Goal: Use online tool/utility: Utilize a website feature to perform a specific function

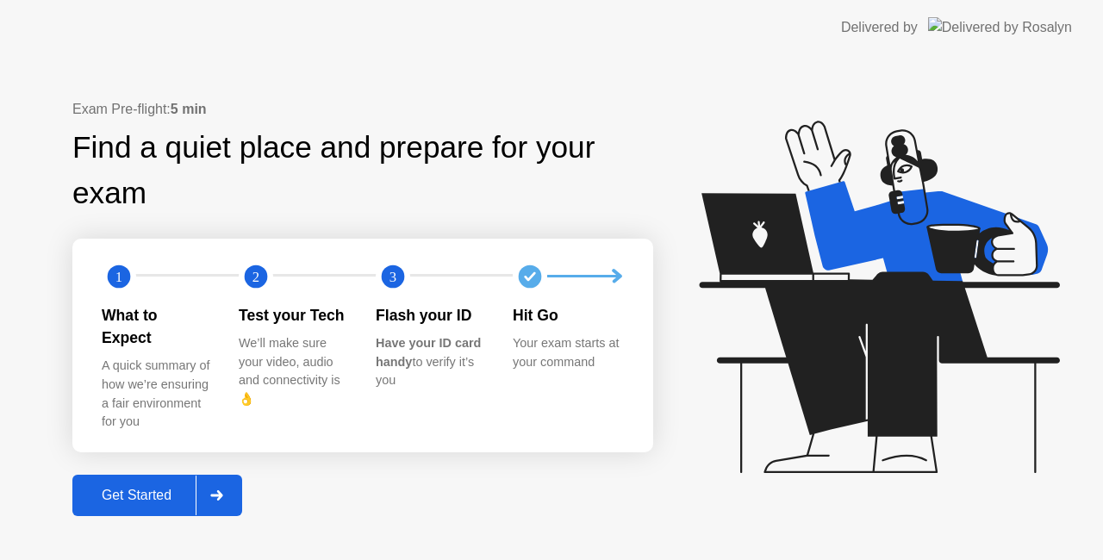
click at [124, 488] on div "Get Started" at bounding box center [137, 496] width 118 height 16
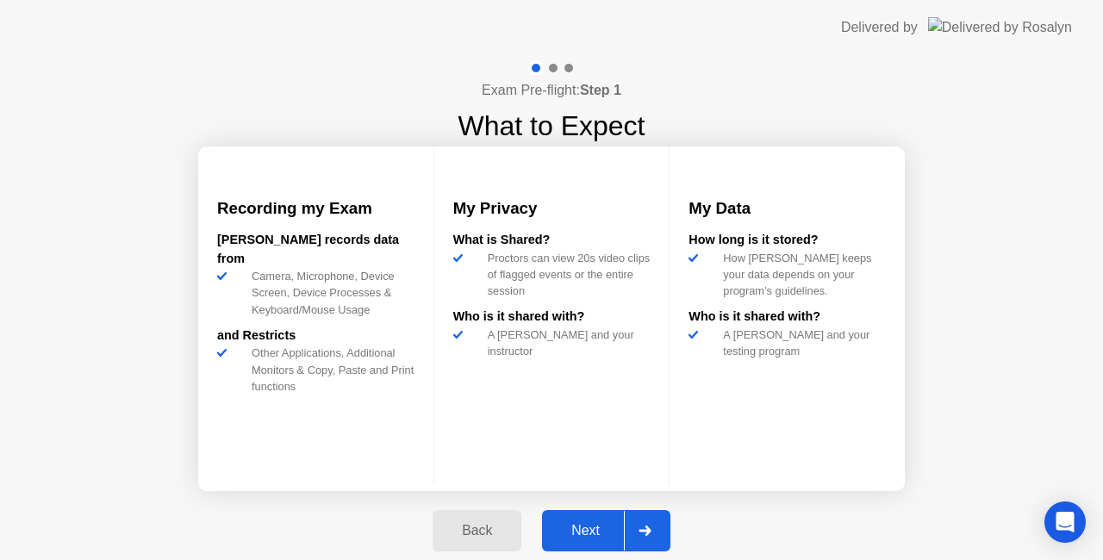
click at [591, 528] on div "Next" at bounding box center [585, 531] width 77 height 16
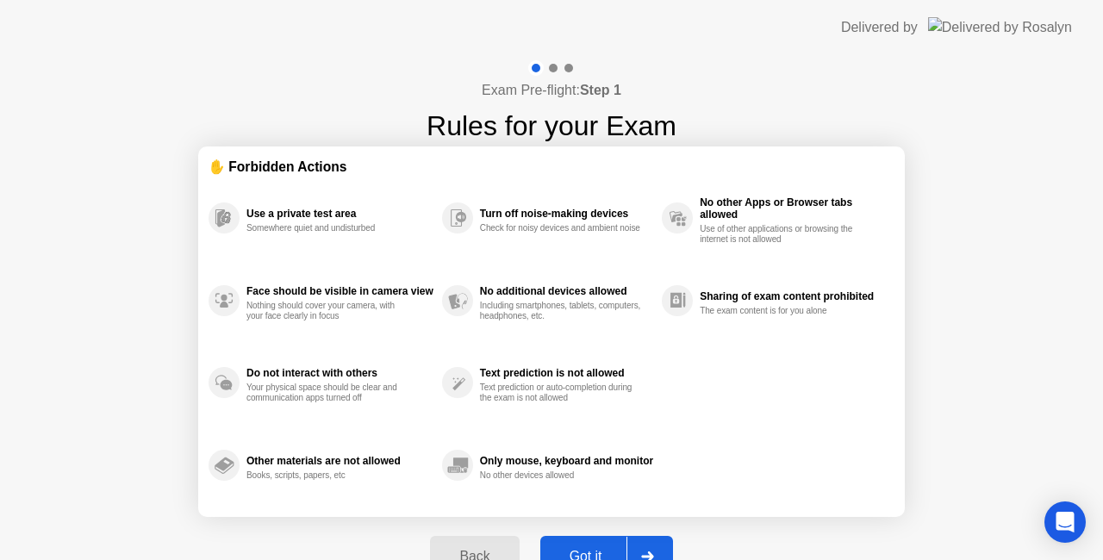
click at [571, 552] on div "Got it" at bounding box center [586, 557] width 81 height 16
select select "**********"
select select "*******"
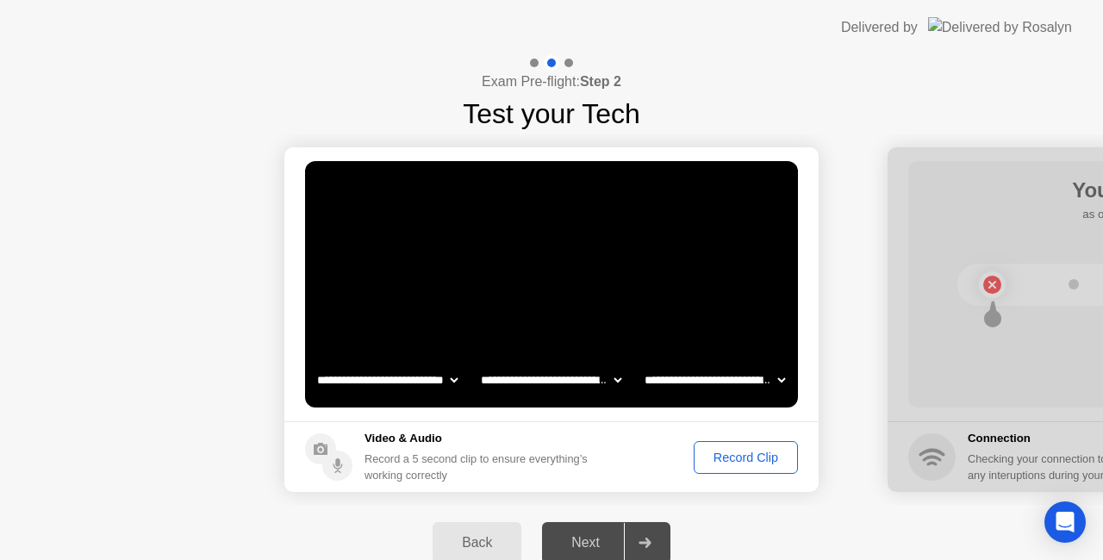
click at [719, 458] on div "Record Clip" at bounding box center [746, 458] width 92 height 14
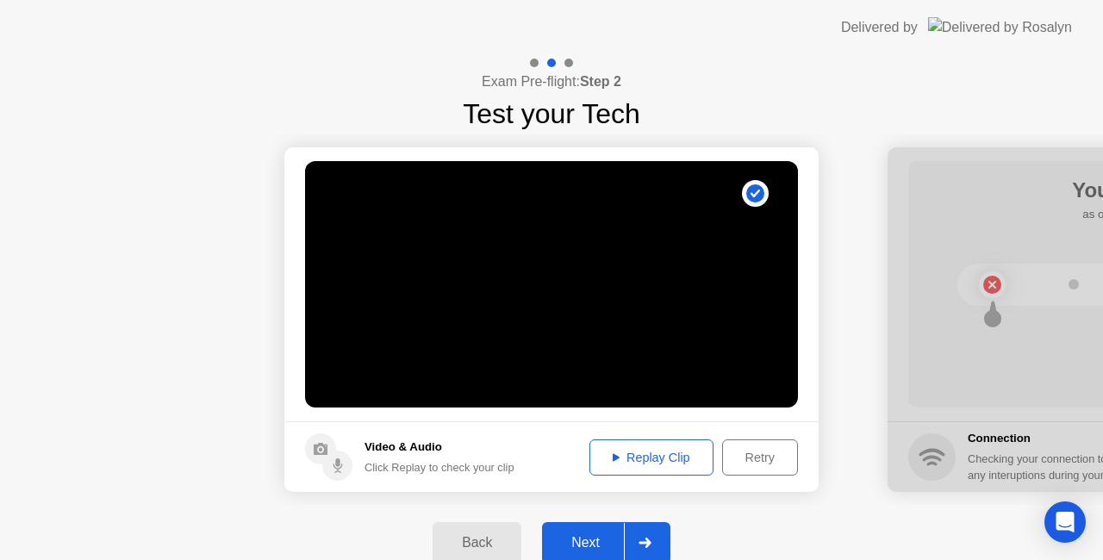
click at [594, 535] on div "Next" at bounding box center [585, 543] width 77 height 16
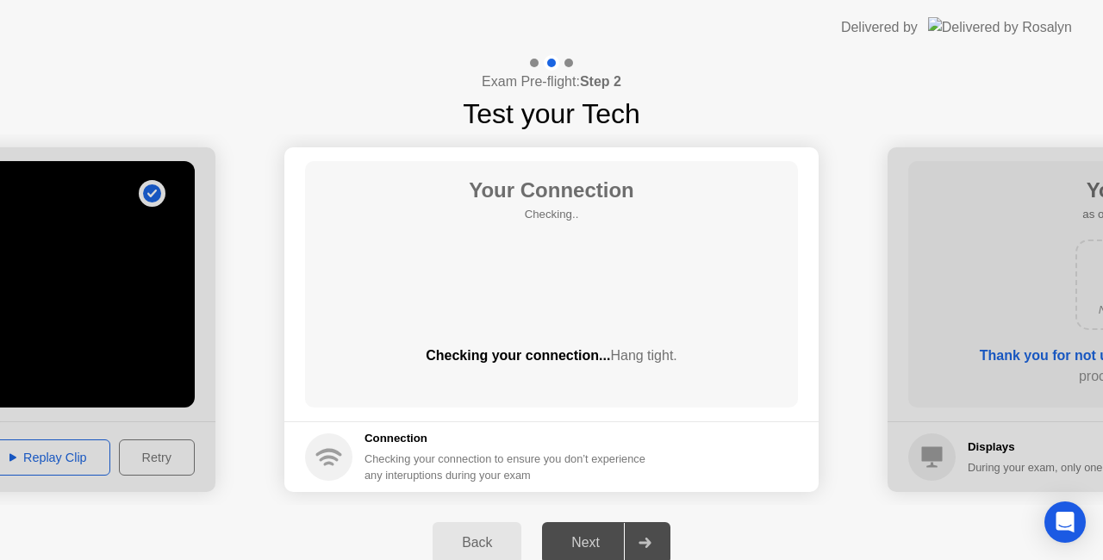
click at [594, 535] on div "Next" at bounding box center [585, 543] width 77 height 16
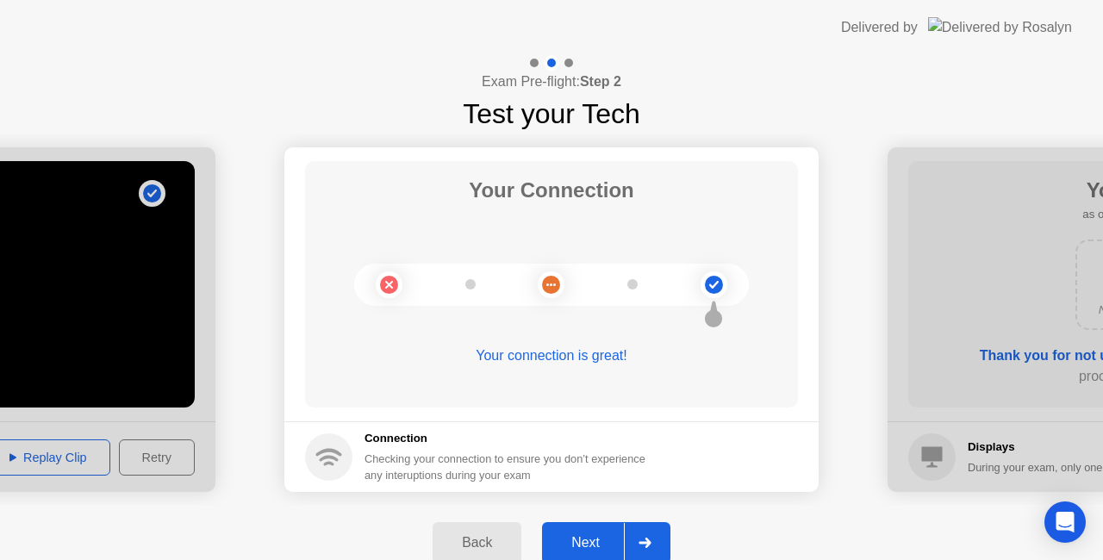
click at [547, 544] on div "Next" at bounding box center [585, 543] width 77 height 16
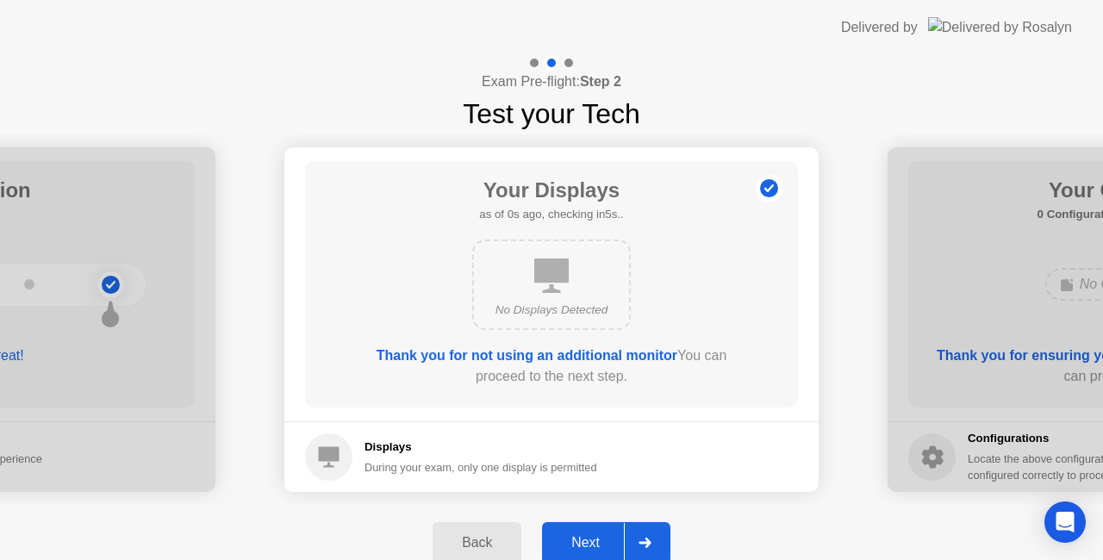
click at [547, 544] on div "Next" at bounding box center [585, 543] width 77 height 16
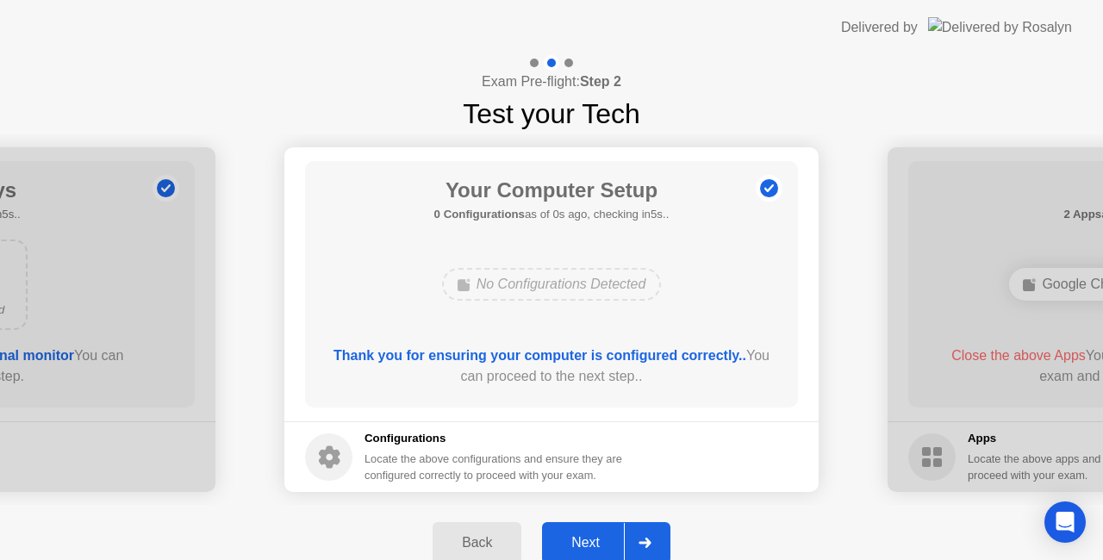
click at [547, 544] on div "Next" at bounding box center [585, 543] width 77 height 16
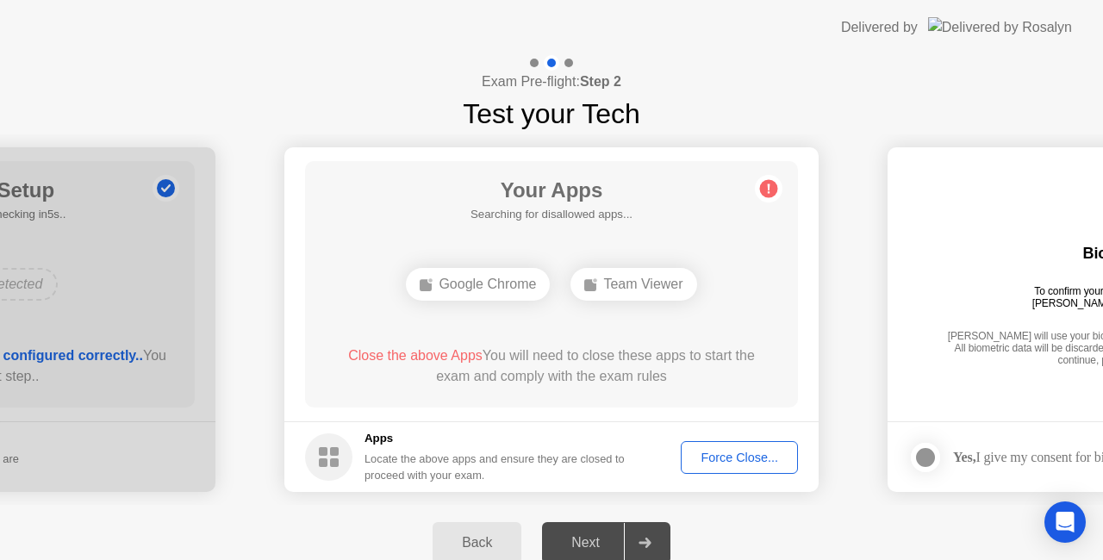
click at [714, 462] on div "Force Close..." at bounding box center [739, 458] width 105 height 14
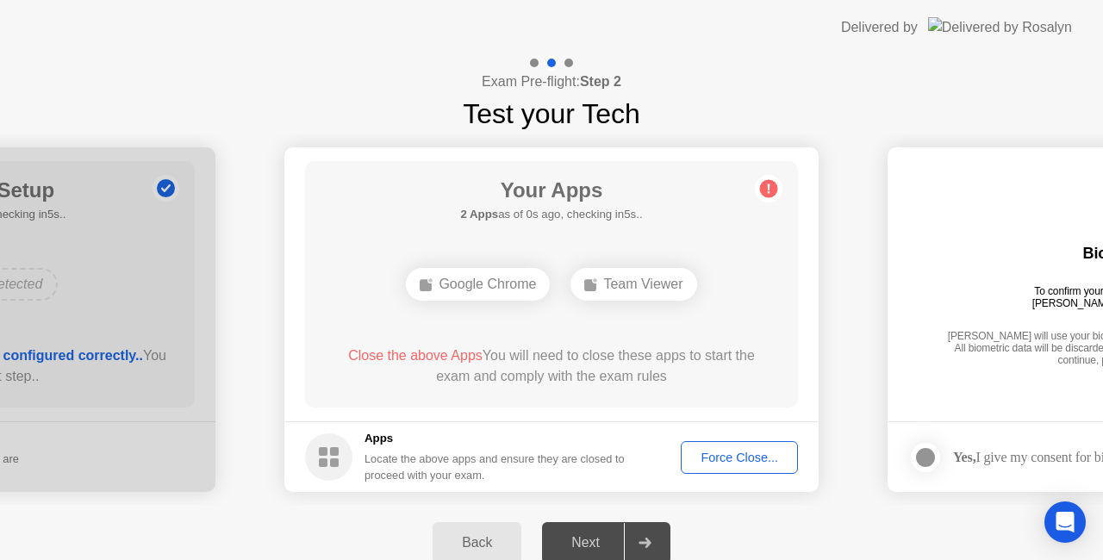
click at [657, 409] on main "Your Apps 2 Apps as of 0s ago, checking in5s.. Google Chrome Team Viewer Close …" at bounding box center [551, 284] width 534 height 274
click at [736, 451] on div "Force Close..." at bounding box center [739, 458] width 105 height 14
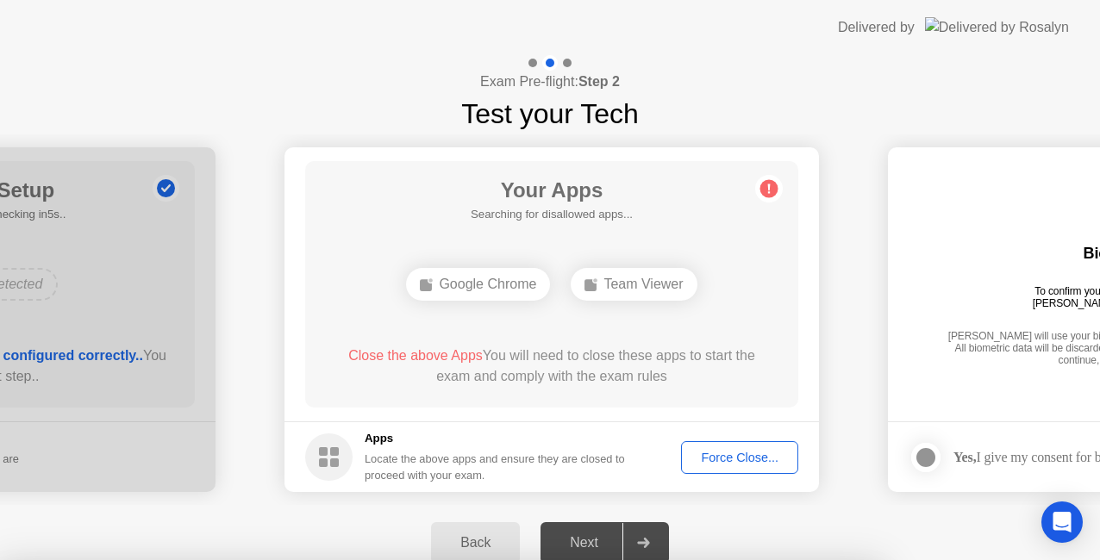
click at [762, 559] on div at bounding box center [550, 560] width 1100 height 0
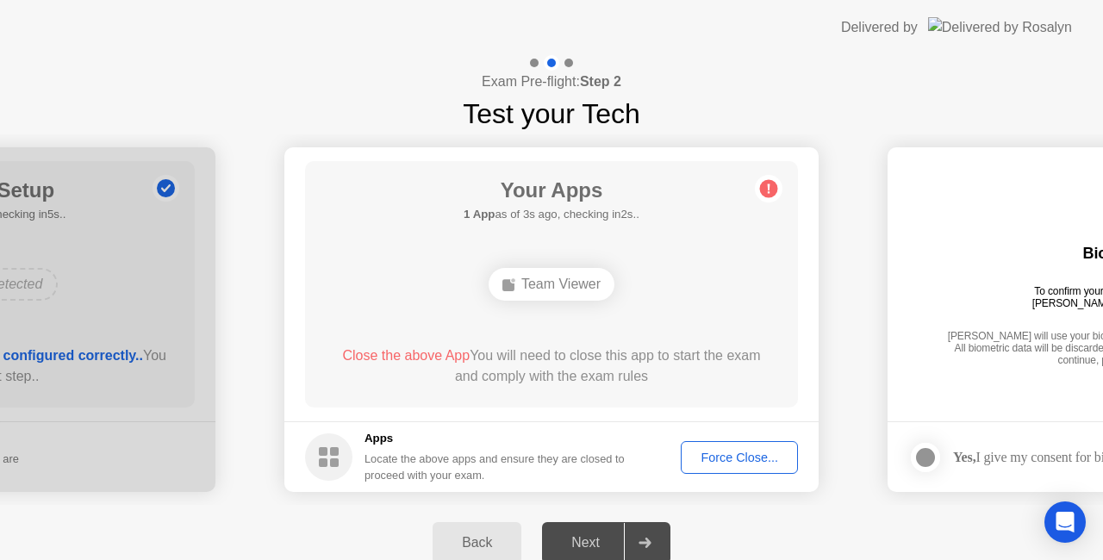
click at [724, 465] on div "Force Close..." at bounding box center [739, 458] width 105 height 14
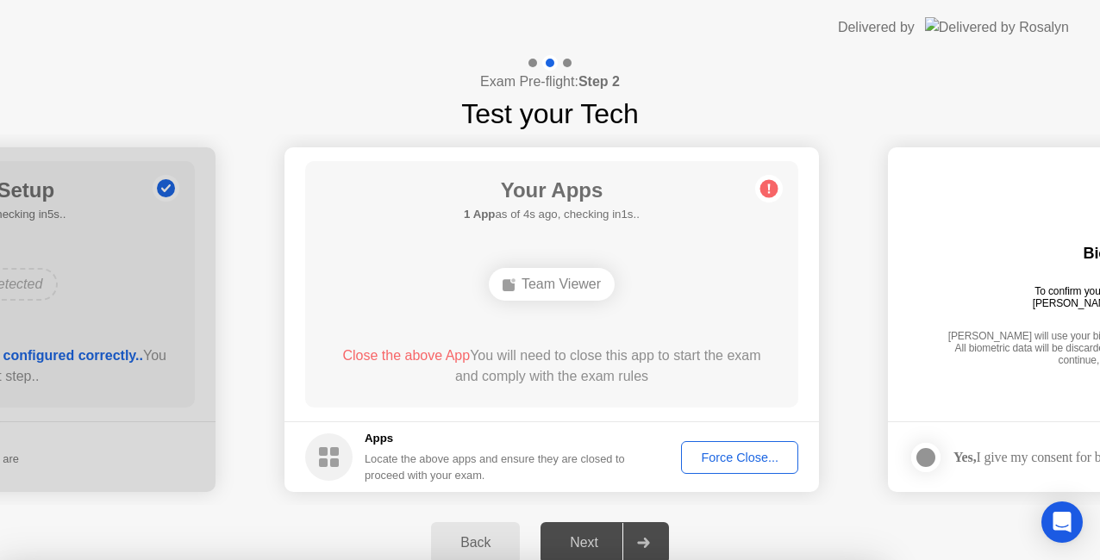
click at [775, 559] on div at bounding box center [550, 560] width 1100 height 0
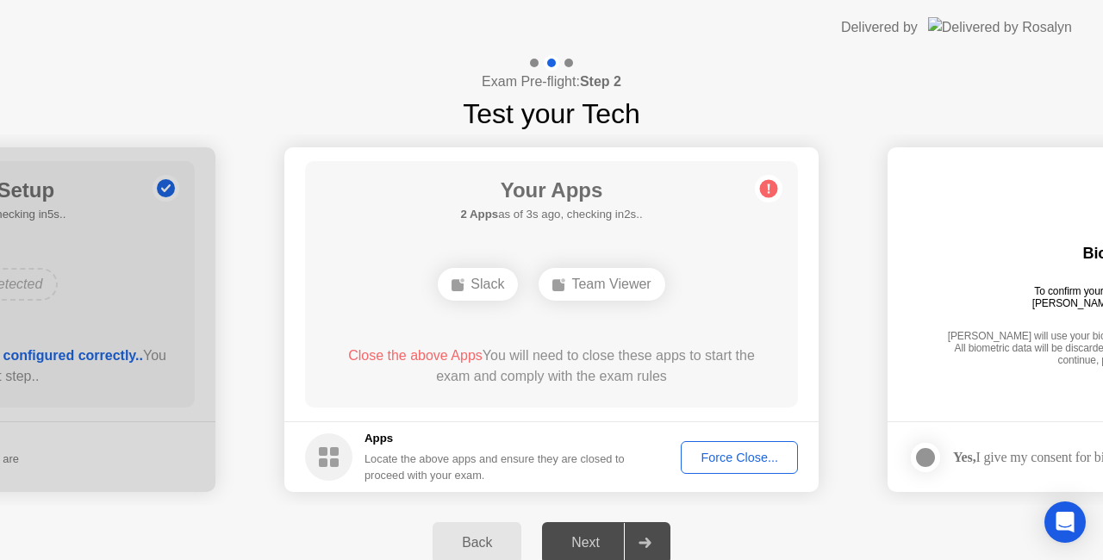
click at [705, 458] on div "Force Close..." at bounding box center [739, 458] width 105 height 14
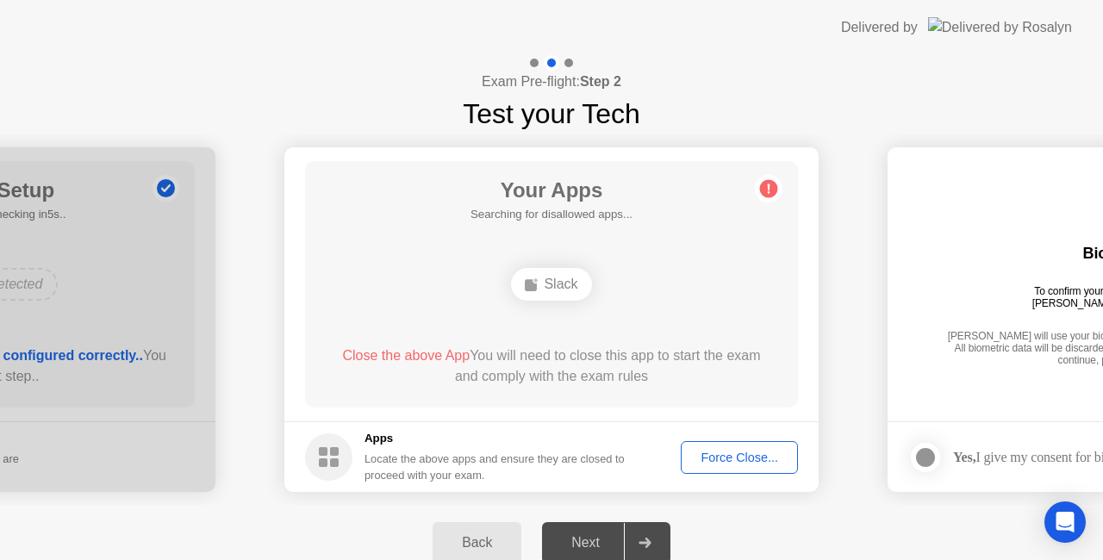
click at [714, 455] on div "Force Close..." at bounding box center [739, 458] width 105 height 14
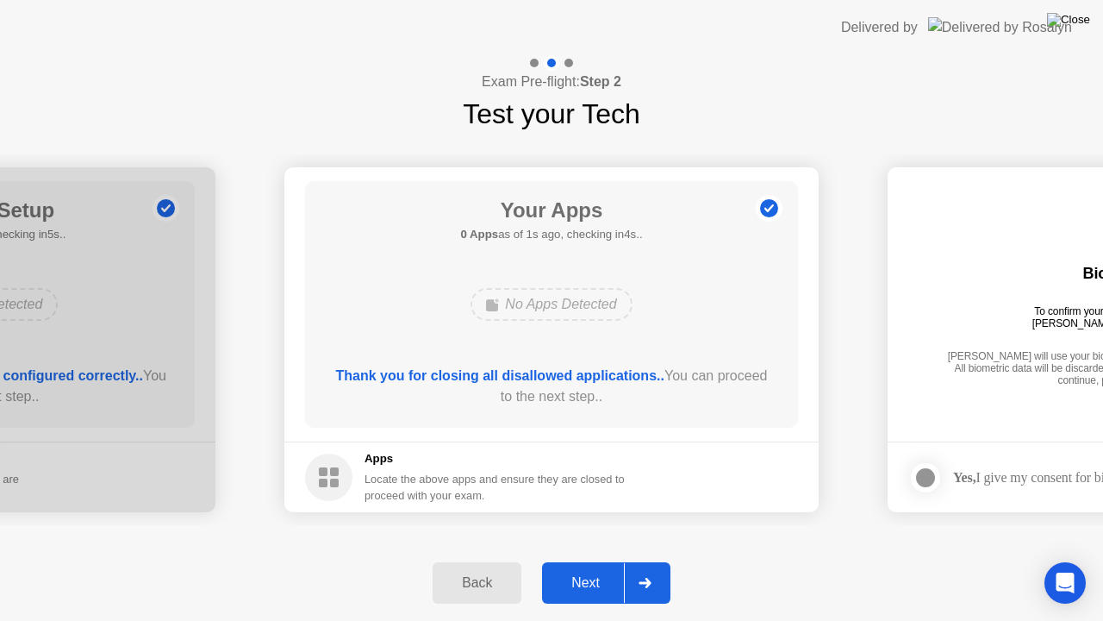
click at [1072, 22] on img at bounding box center [1068, 20] width 43 height 14
